Goal: Contribute content

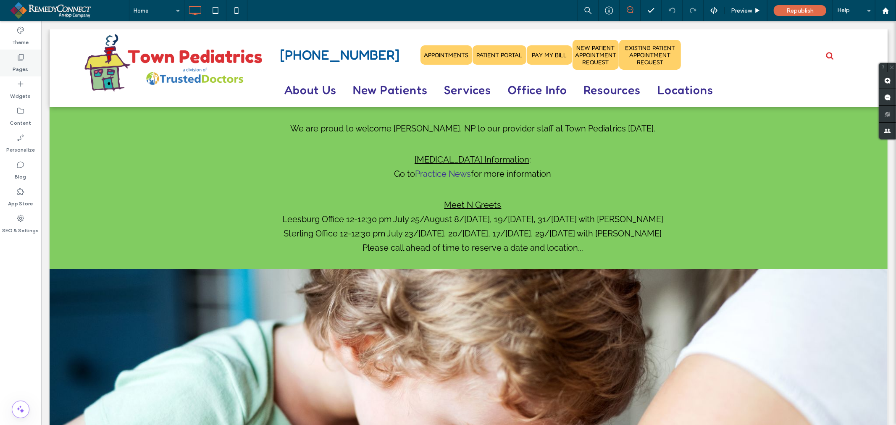
click at [23, 60] on icon at bounding box center [20, 57] width 8 height 8
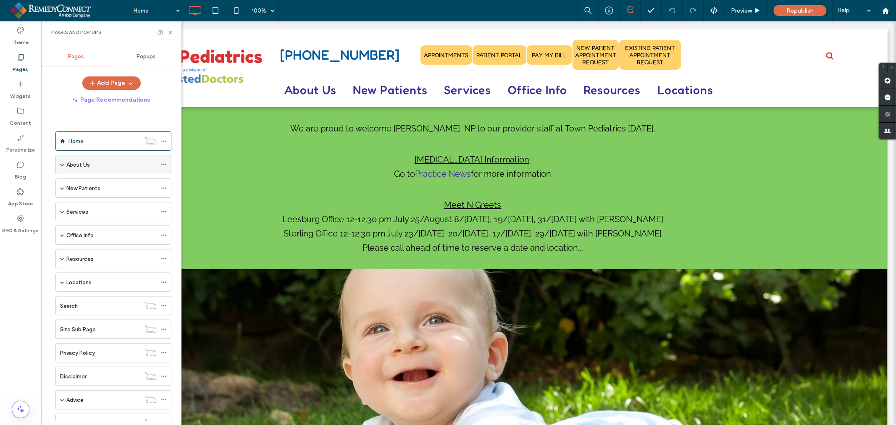
click at [90, 163] on div "About Us" at bounding box center [111, 164] width 90 height 9
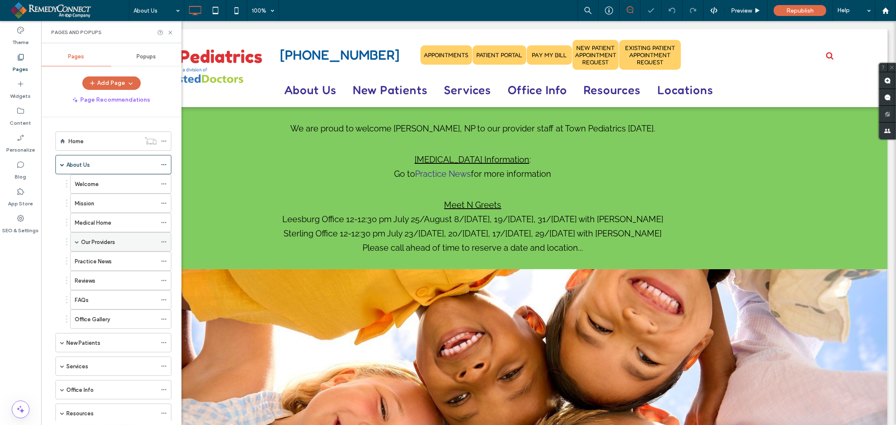
click at [101, 241] on label "Our Providers" at bounding box center [98, 242] width 34 height 15
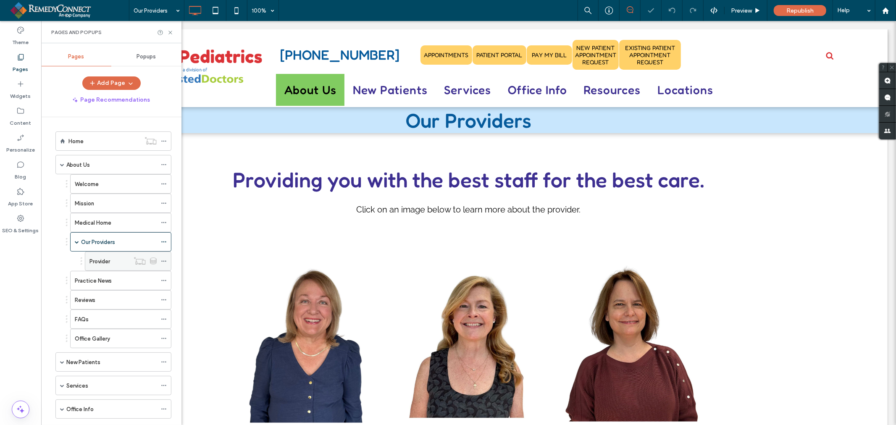
click at [106, 261] on label "Provider" at bounding box center [99, 261] width 21 height 15
click at [155, 261] on use at bounding box center [153, 260] width 6 height 6
click at [164, 262] on use at bounding box center [163, 261] width 5 height 1
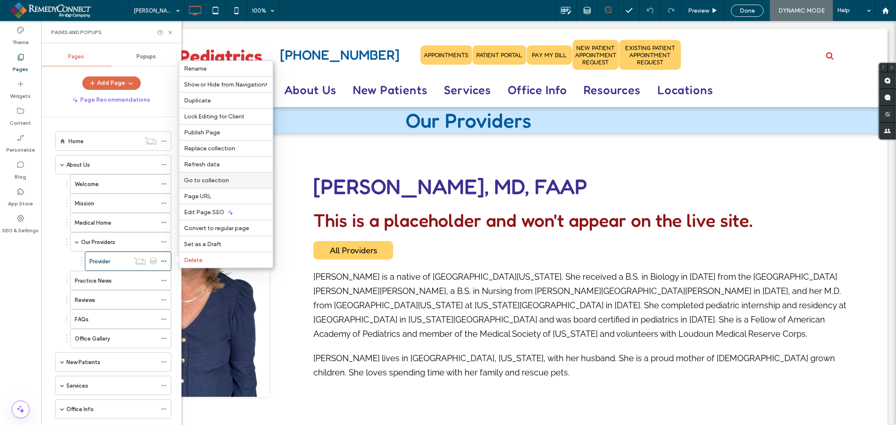
click at [231, 183] on label "Go to collection" at bounding box center [226, 180] width 84 height 7
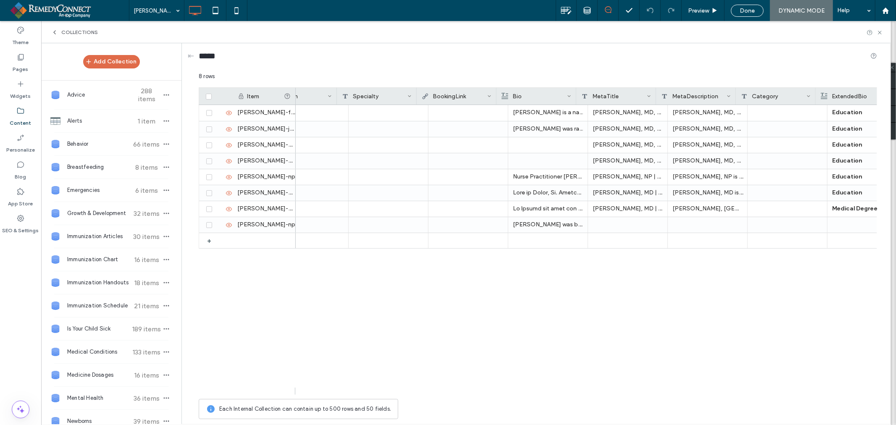
scroll to position [0, 358]
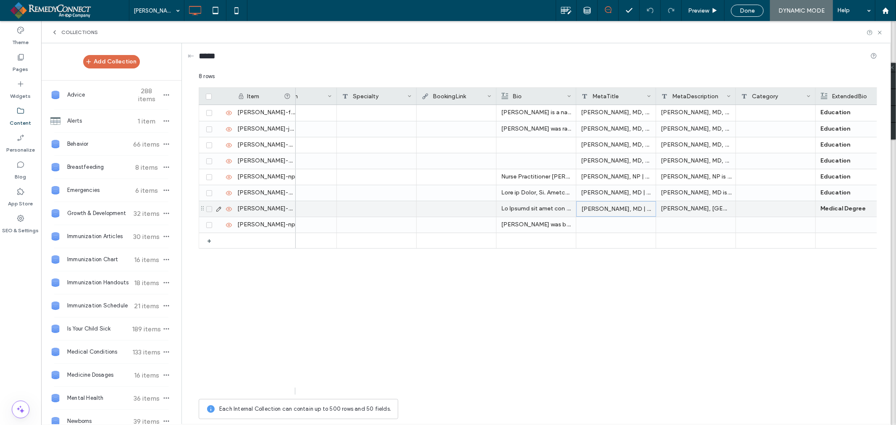
click at [605, 208] on div "Joyce Saliba, MD | Pediatrician | Town Pediatrics | Leesburg, VA | Sterling, VA" at bounding box center [616, 209] width 80 height 16
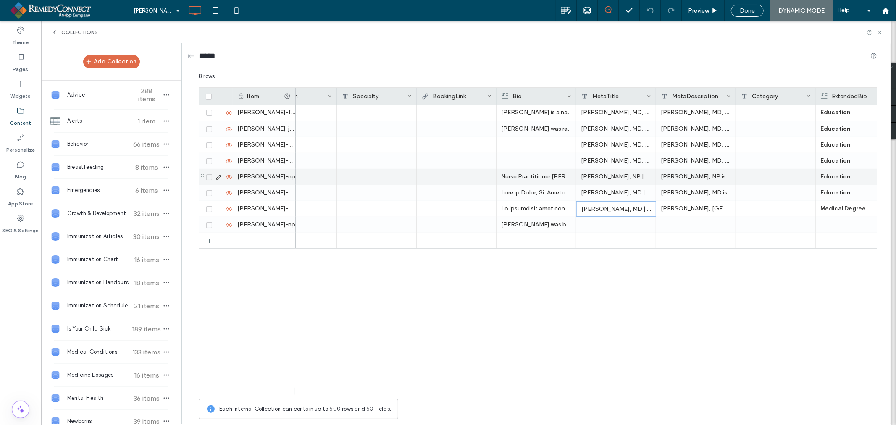
click at [643, 176] on div "Meghan Edwards, NP | Town Pediatrics | Leesburg, VA | Sterling, VA" at bounding box center [616, 177] width 80 height 16
click at [584, 178] on div "Meghan Edwards, NP | Town Pediatrics | Leesburg, VA | Sterling, VA" at bounding box center [616, 177] width 80 height 16
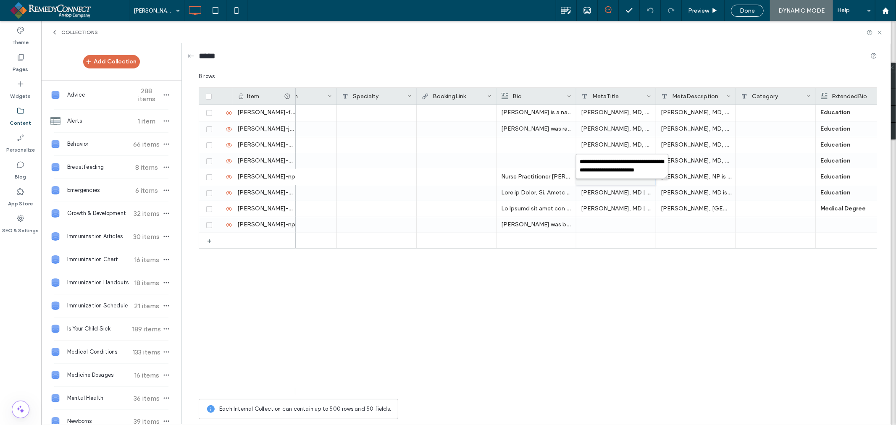
scroll to position [7, 0]
drag, startPoint x: 577, startPoint y: 160, endPoint x: 645, endPoint y: 176, distance: 69.9
click at [645, 176] on textarea "**********" at bounding box center [622, 166] width 92 height 25
click at [593, 222] on div at bounding box center [616, 225] width 80 height 16
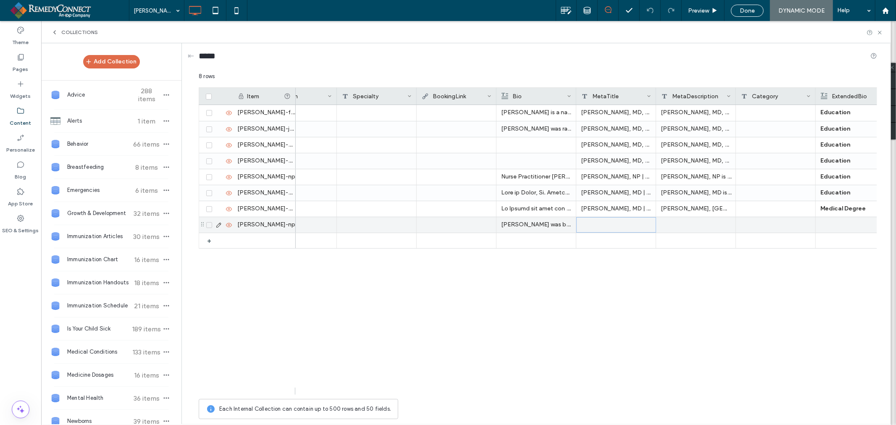
click at [593, 222] on div at bounding box center [616, 225] width 80 height 16
click at [585, 207] on textarea "plain-text-cell" at bounding box center [622, 214] width 92 height 25
paste textarea "**********"
click at [617, 212] on textarea "**********" at bounding box center [622, 214] width 92 height 25
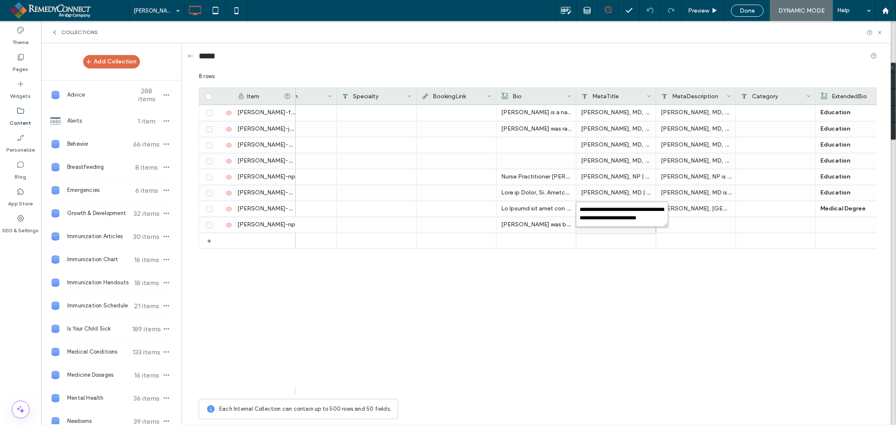
type textarea "**********"
drag, startPoint x: 613, startPoint y: 216, endPoint x: 571, endPoint y: 202, distance: 44.3
click at [571, 202] on div "**********" at bounding box center [538, 247] width 678 height 351
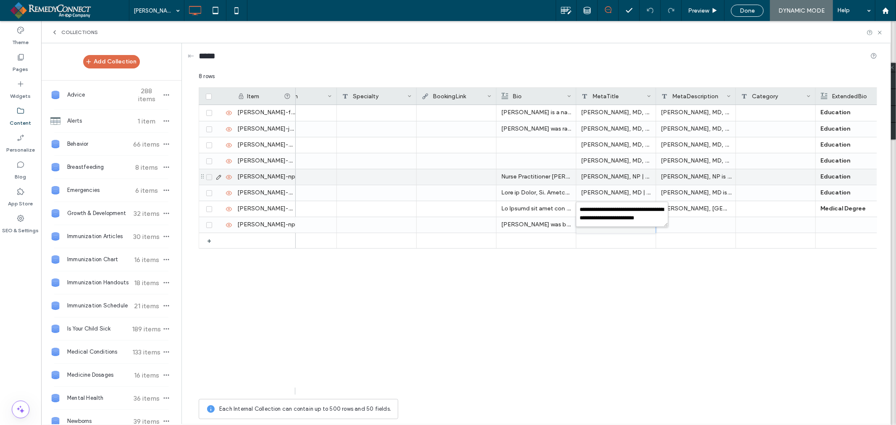
click at [670, 173] on div "Meghan Edwards, NP is nurse practitioner at Town Pediatrics with offices in Lee…" at bounding box center [696, 177] width 80 height 16
click at [675, 174] on div "Meghan Edwards, NP is nurse practitioner at Town Pediatrics with offices in Lee…" at bounding box center [696, 177] width 80 height 16
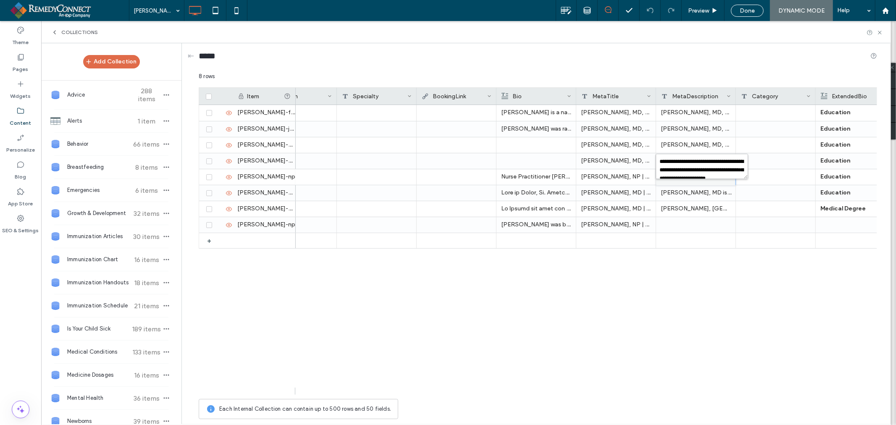
scroll to position [16, 0]
drag, startPoint x: 658, startPoint y: 165, endPoint x: 731, endPoint y: 173, distance: 73.5
click at [731, 173] on textarea "**********" at bounding box center [701, 166] width 92 height 25
click at [703, 224] on div at bounding box center [696, 225] width 80 height 16
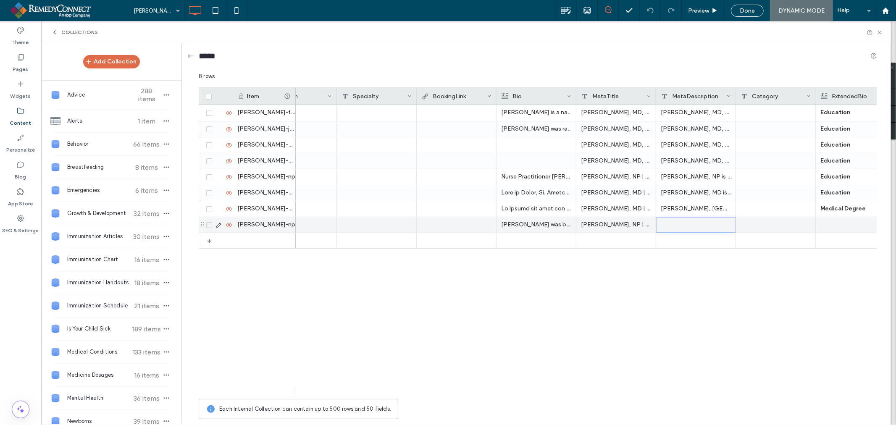
click at [703, 224] on div at bounding box center [696, 225] width 80 height 16
click at [683, 212] on textarea "plain-text-cell" at bounding box center [701, 214] width 92 height 25
paste textarea "**********"
type textarea "**********"
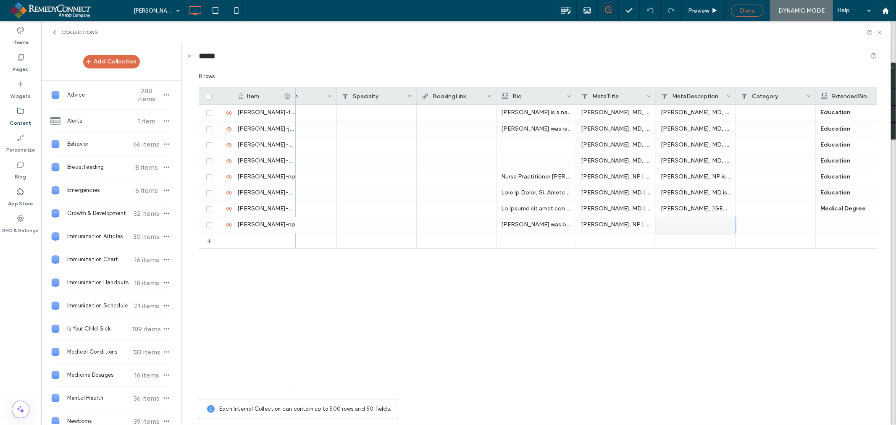
click at [744, 7] on span "Done" at bounding box center [746, 10] width 15 height 7
click at [794, 9] on span "Republish" at bounding box center [799, 10] width 27 height 7
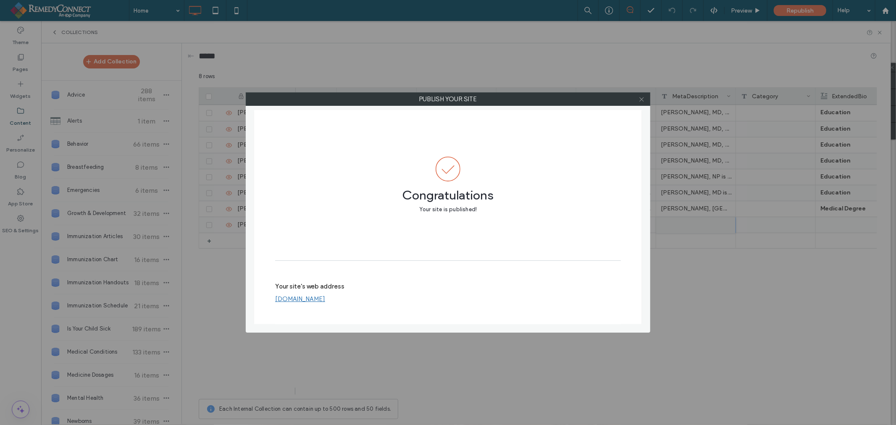
click at [640, 98] on icon at bounding box center [641, 99] width 6 height 6
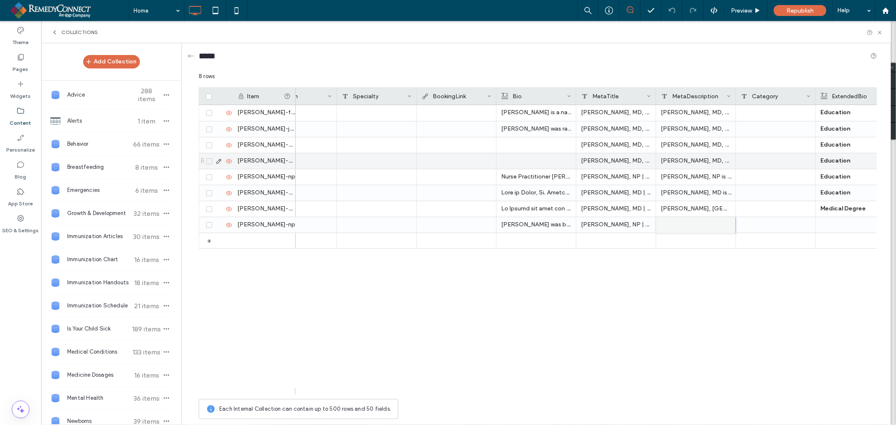
click at [717, 163] on div "Stephanie Konkus, MD, FAAP is a board-certified pediatrician at Town Pediatrics…" at bounding box center [696, 161] width 80 height 16
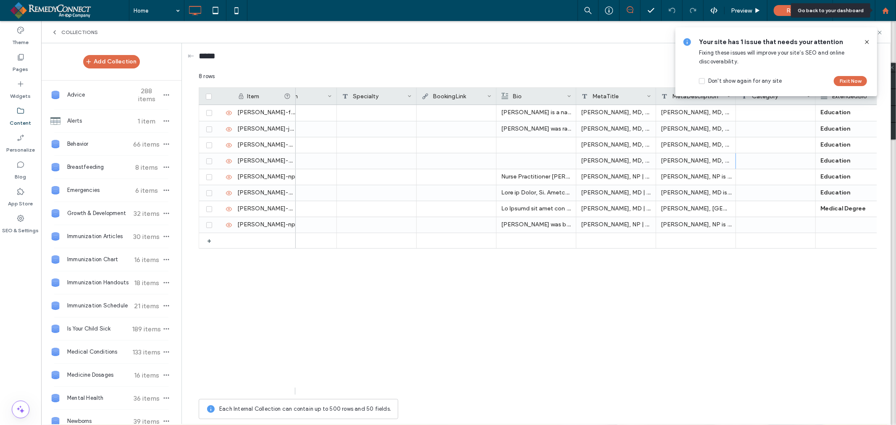
click at [882, 14] on icon at bounding box center [885, 10] width 7 height 7
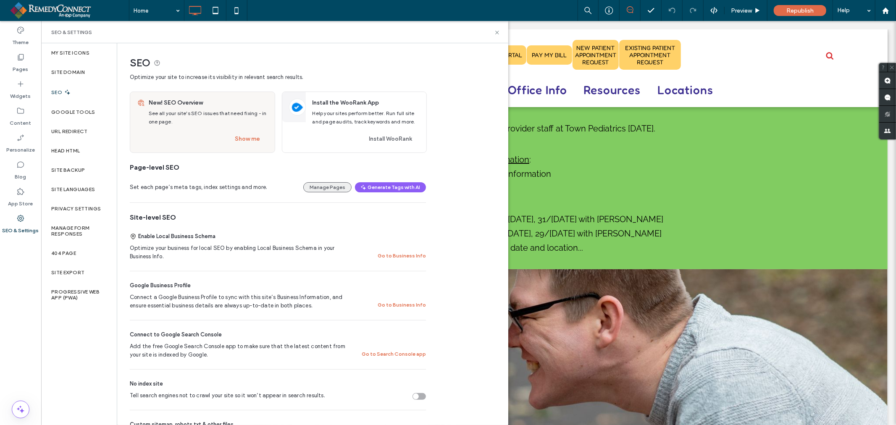
click at [332, 186] on button "Manage Pages" at bounding box center [327, 187] width 48 height 10
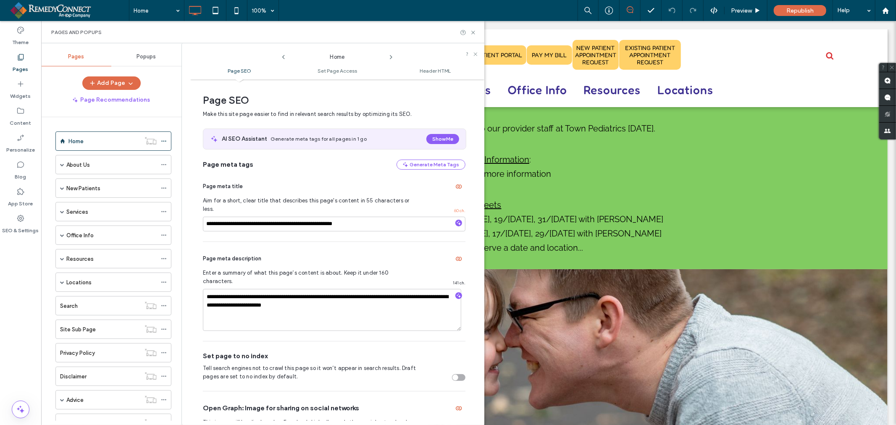
scroll to position [4, 0]
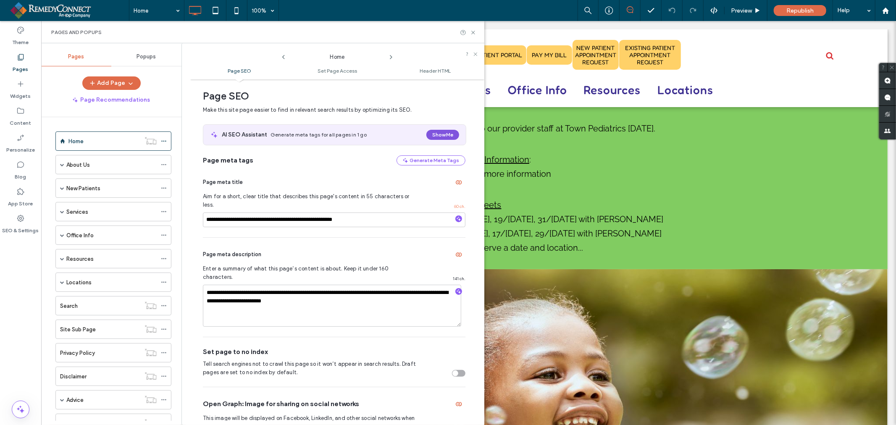
click at [434, 132] on button "Show Me" at bounding box center [442, 135] width 33 height 10
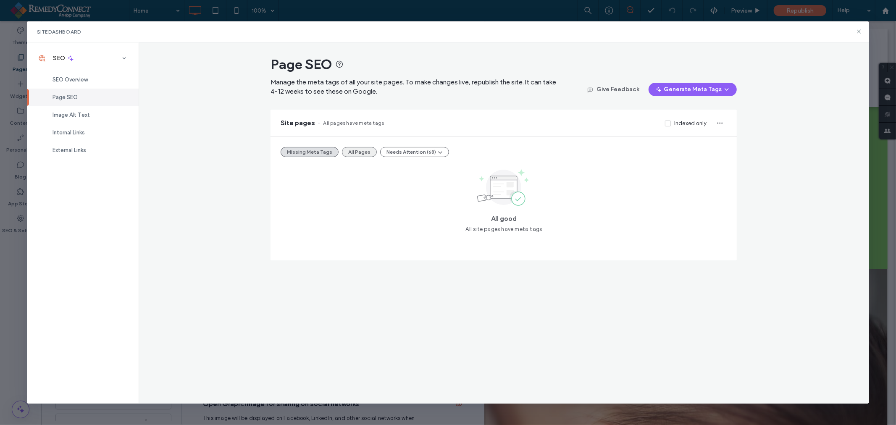
click at [359, 152] on button "All Pages" at bounding box center [359, 152] width 35 height 10
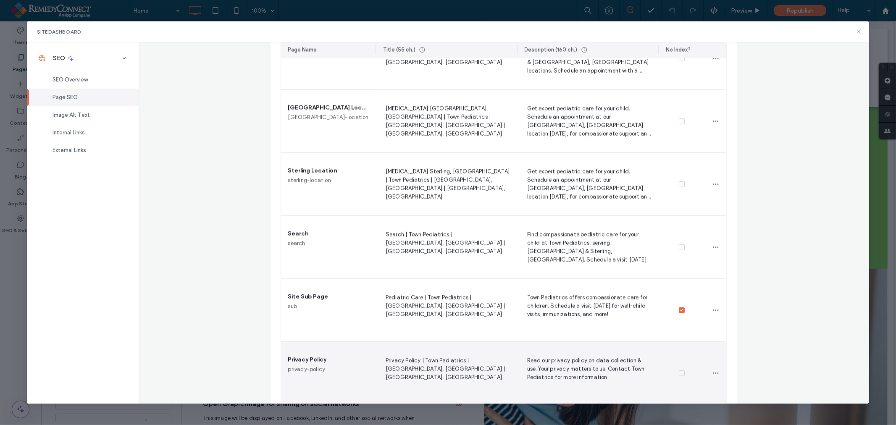
scroll to position [3809, 0]
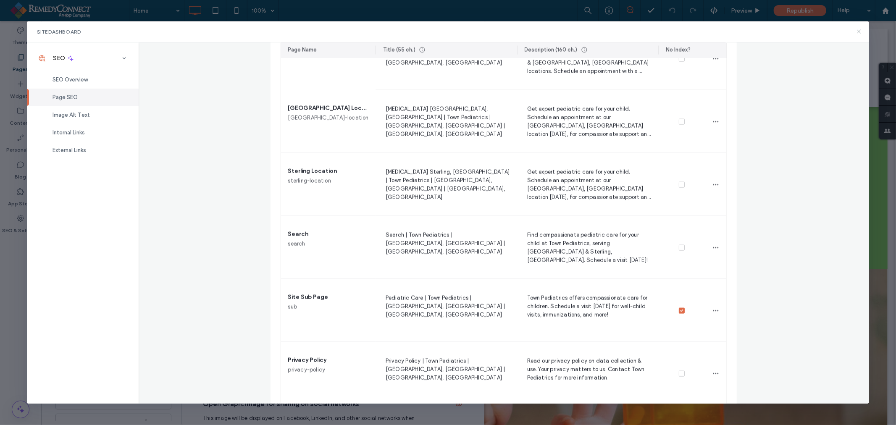
drag, startPoint x: 859, startPoint y: 32, endPoint x: 817, endPoint y: 11, distance: 47.3
click at [859, 32] on icon at bounding box center [858, 31] width 7 height 7
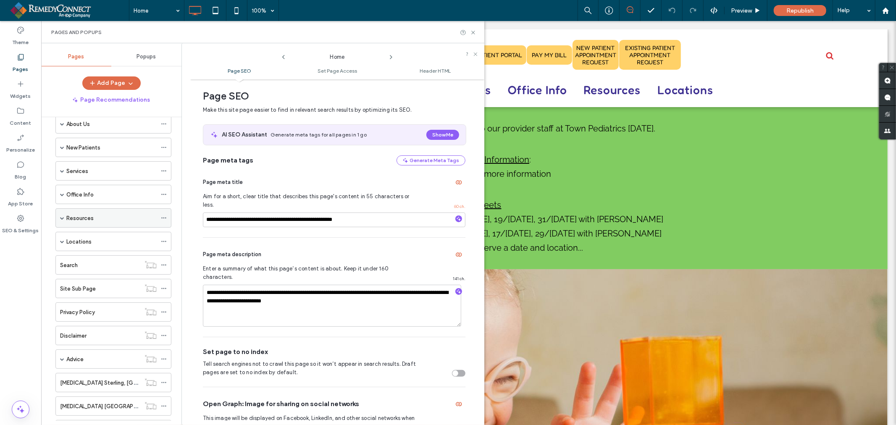
scroll to position [81, 0]
